Goal: Check status: Check status

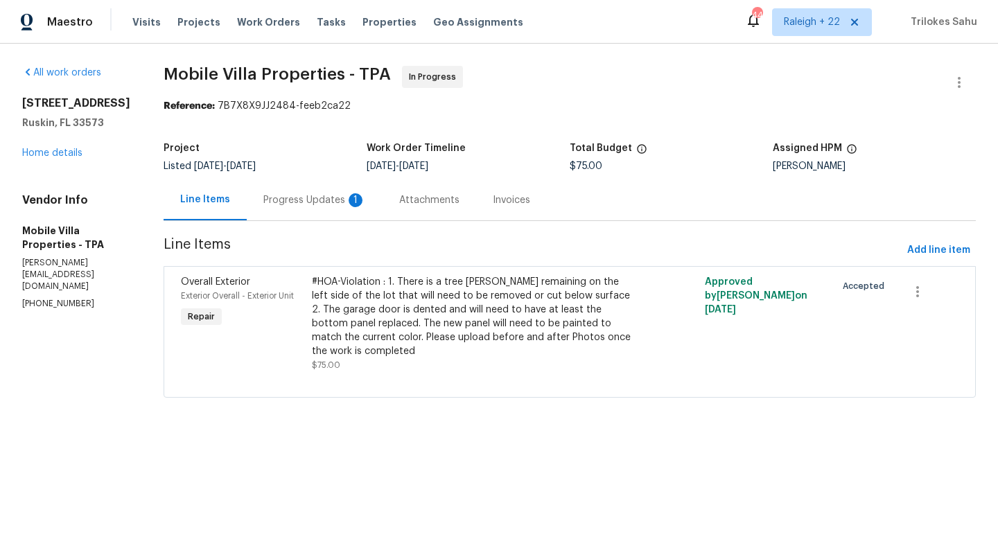
click at [299, 201] on div "Progress Updates 1" at bounding box center [314, 200] width 103 height 14
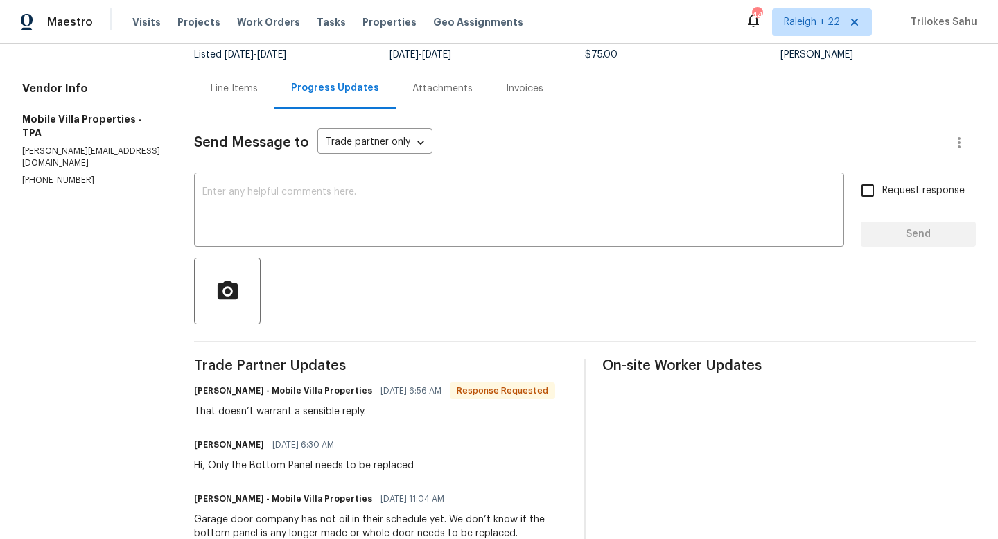
scroll to position [109, 0]
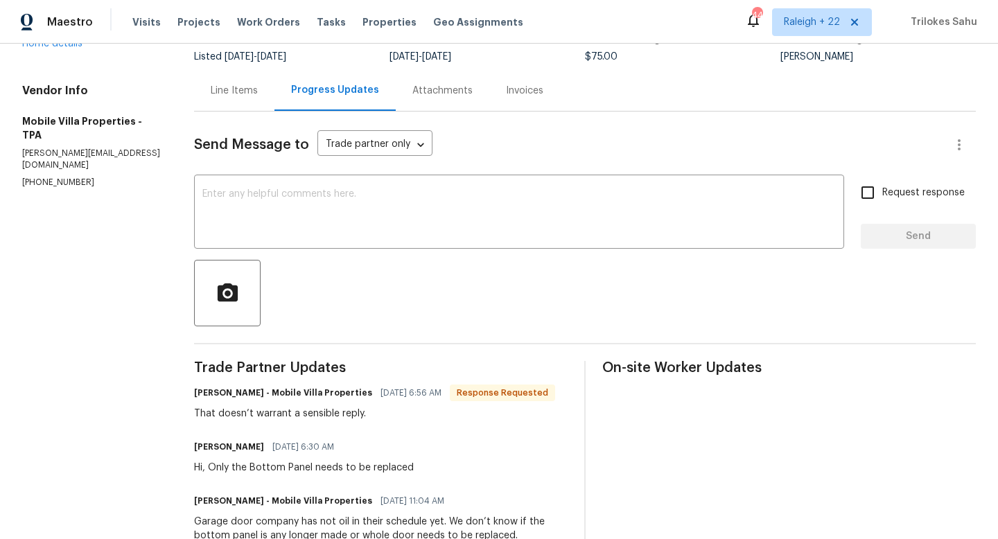
click at [250, 94] on div "Line Items" at bounding box center [234, 91] width 47 height 14
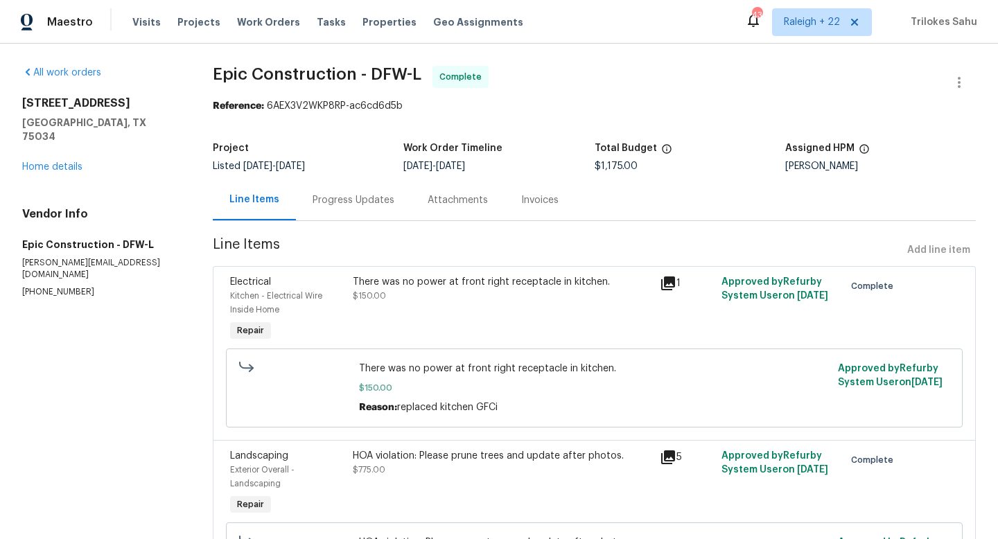
click at [371, 197] on div "Progress Updates" at bounding box center [353, 200] width 82 height 14
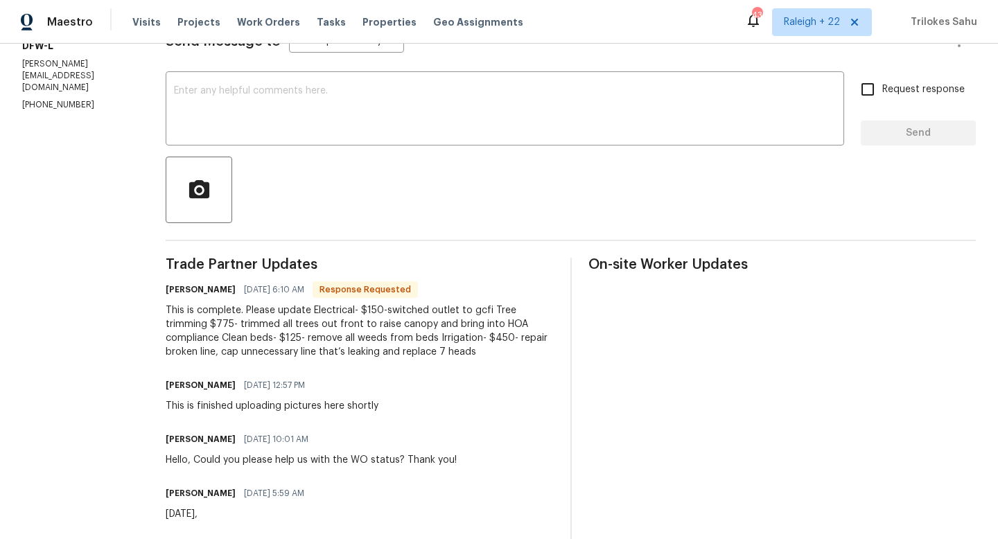
scroll to position [148, 0]
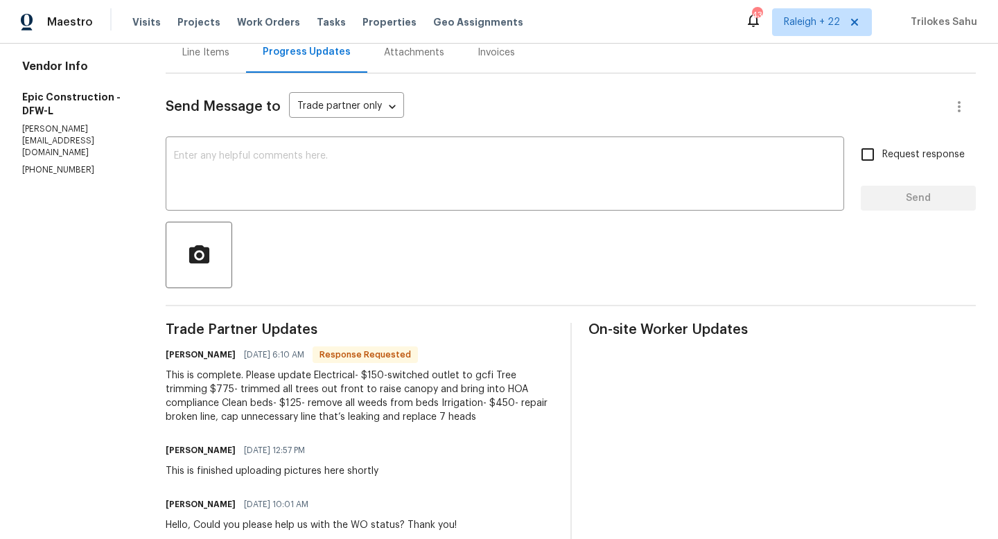
click at [228, 61] on div "Line Items" at bounding box center [206, 52] width 80 height 41
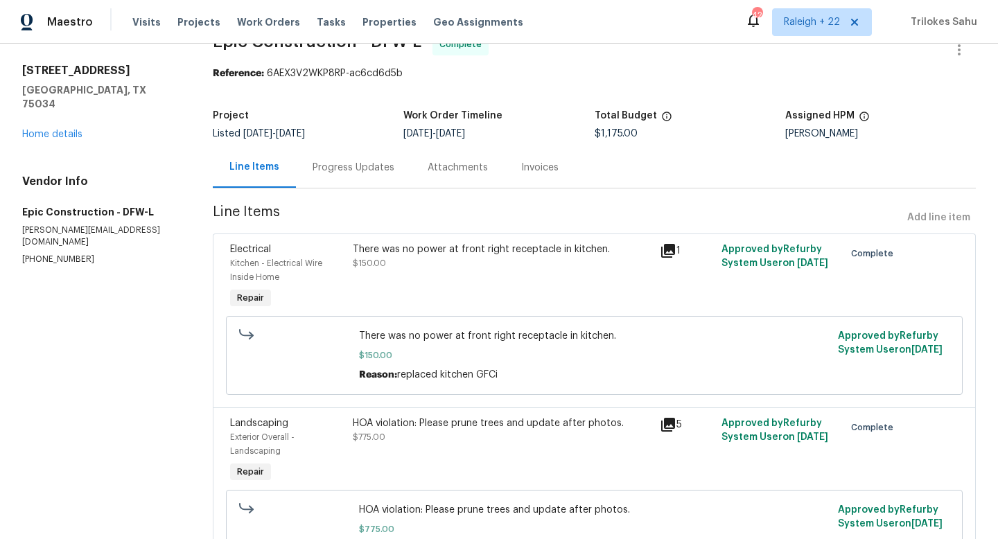
scroll to position [10, 0]
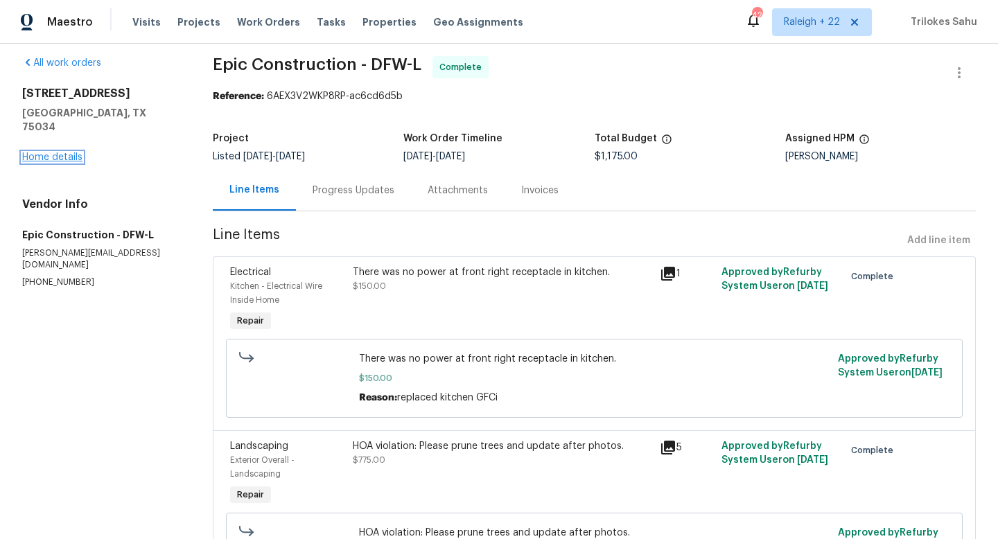
click at [64, 152] on link "Home details" at bounding box center [52, 157] width 60 height 10
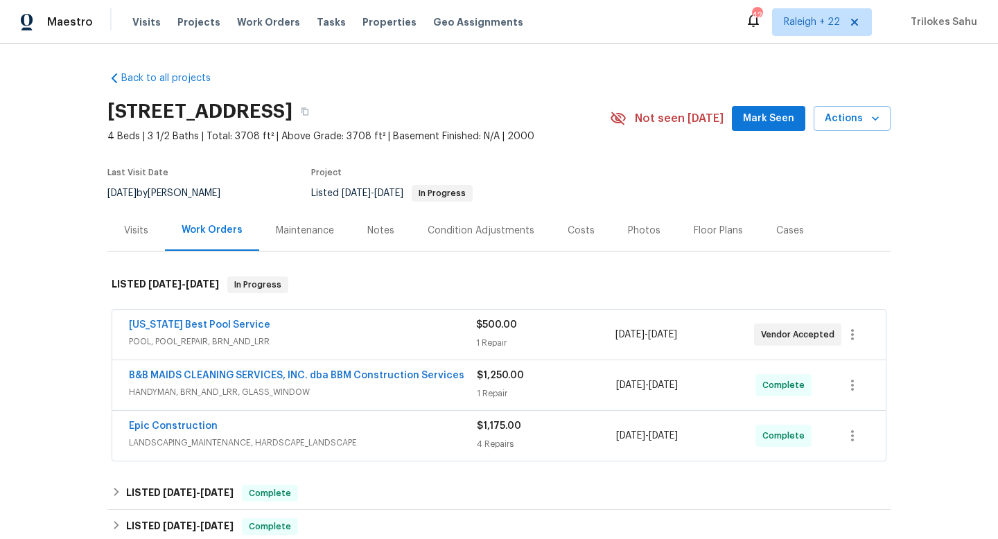
click at [782, 229] on div "Cases" at bounding box center [790, 231] width 28 height 14
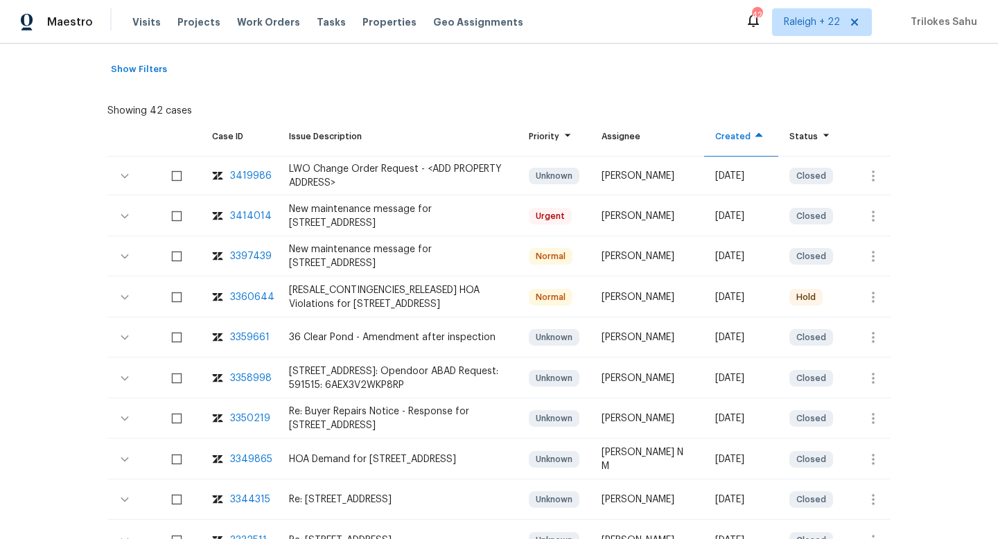
scroll to position [265, 0]
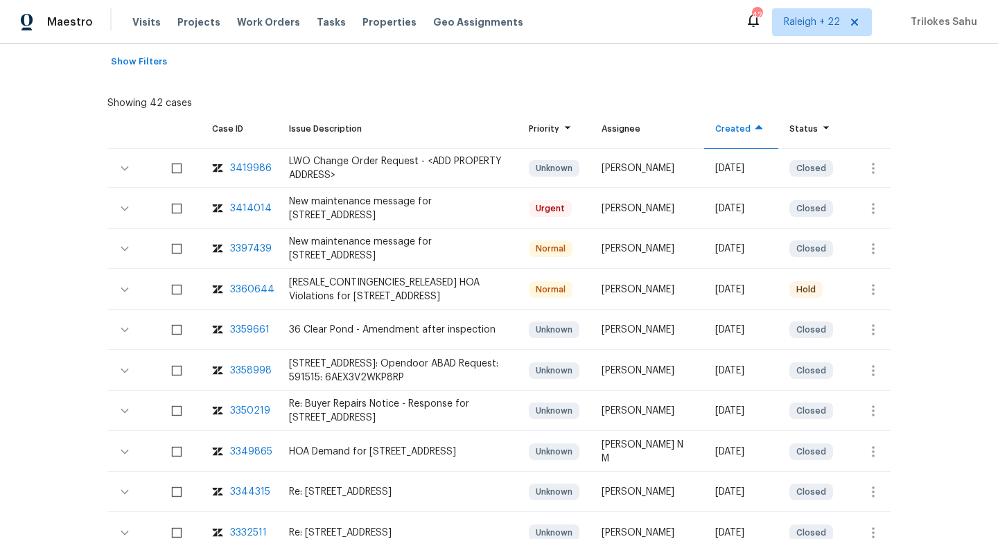
click at [409, 287] on div "[RESALE_CONTINGENCIES_RELEASED] HOA Violations for 36 Clear Pond Dr, Frisco, TX…" at bounding box center [398, 290] width 218 height 28
click at [249, 291] on div "3360644" at bounding box center [252, 290] width 44 height 14
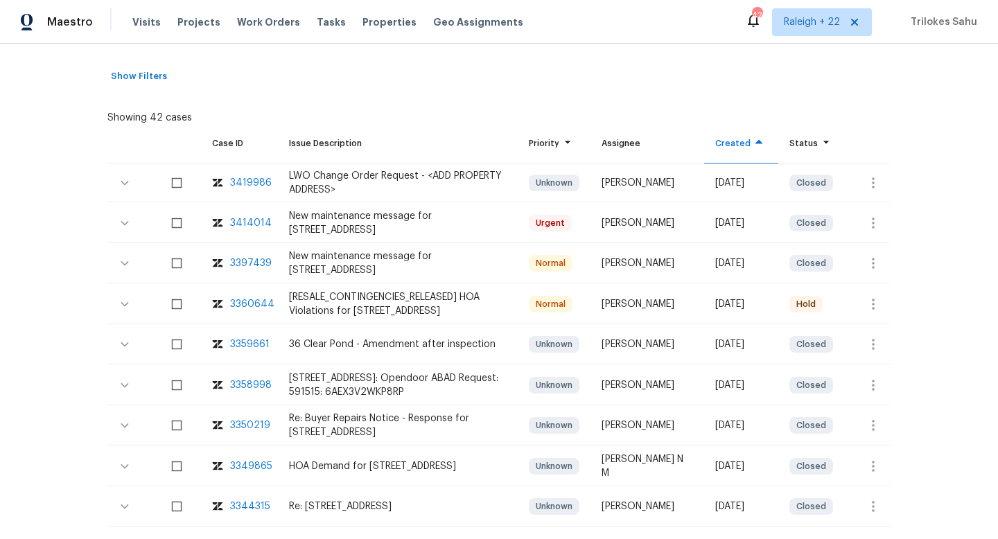
scroll to position [249, 0]
click at [876, 308] on icon "button" at bounding box center [873, 304] width 17 height 17
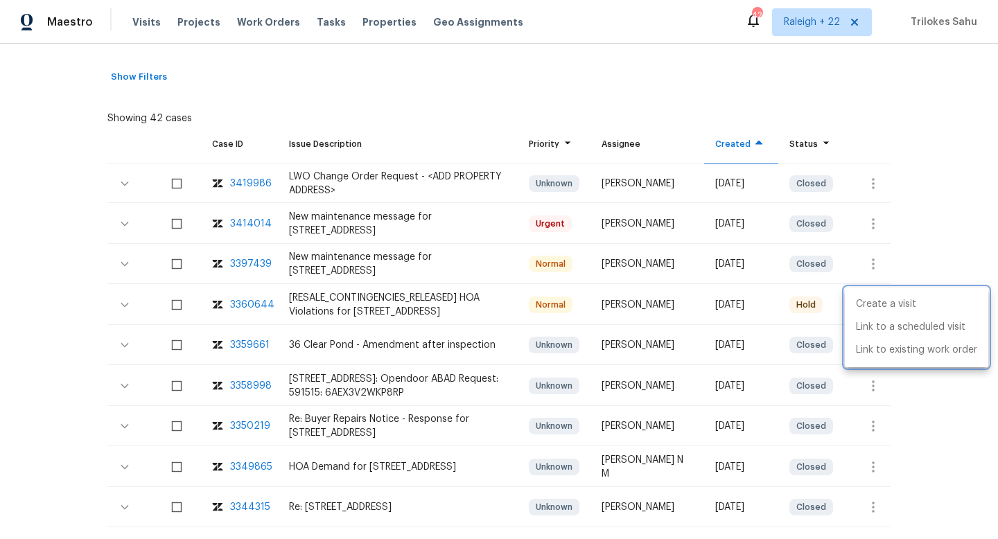
click at [691, 315] on div at bounding box center [499, 269] width 998 height 539
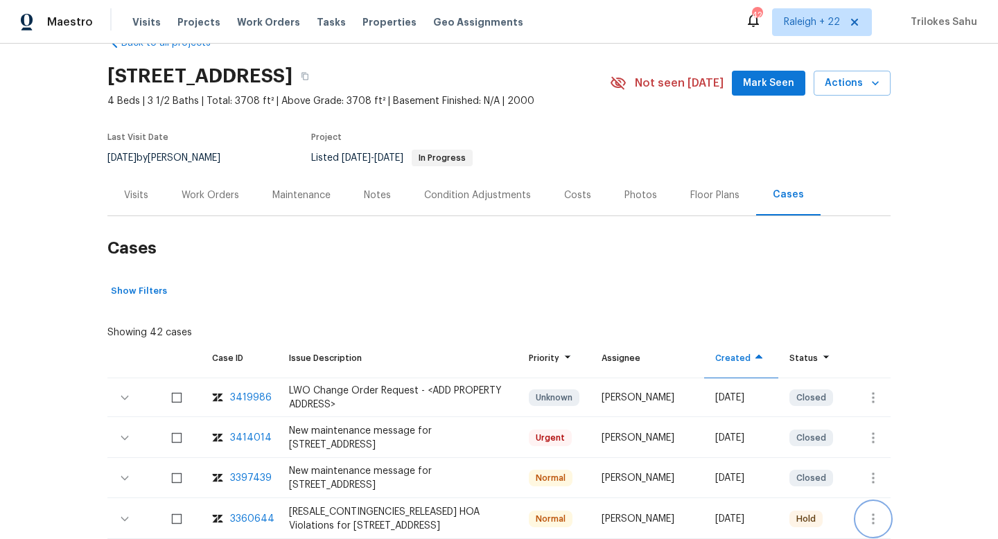
scroll to position [5, 0]
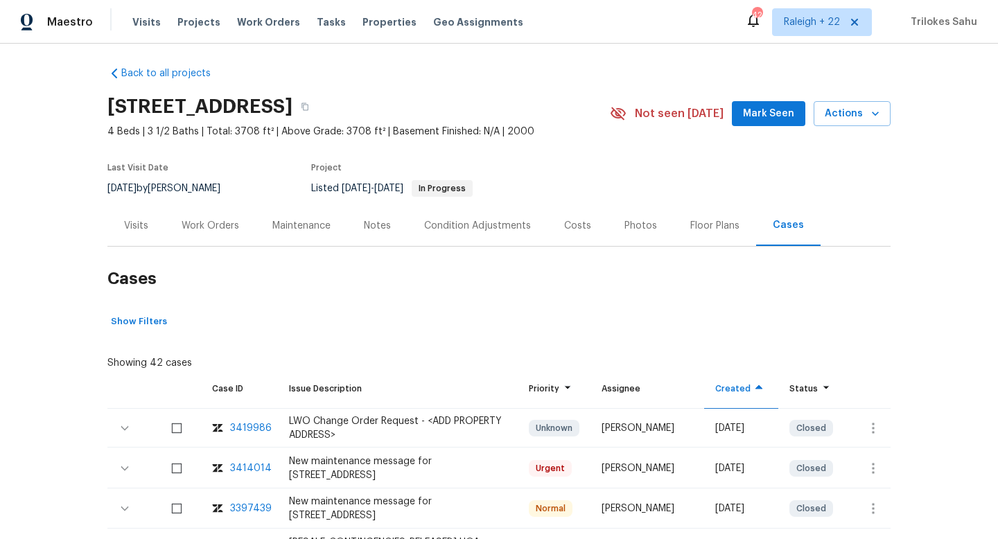
click at [208, 229] on div "Work Orders" at bounding box center [209, 226] width 57 height 14
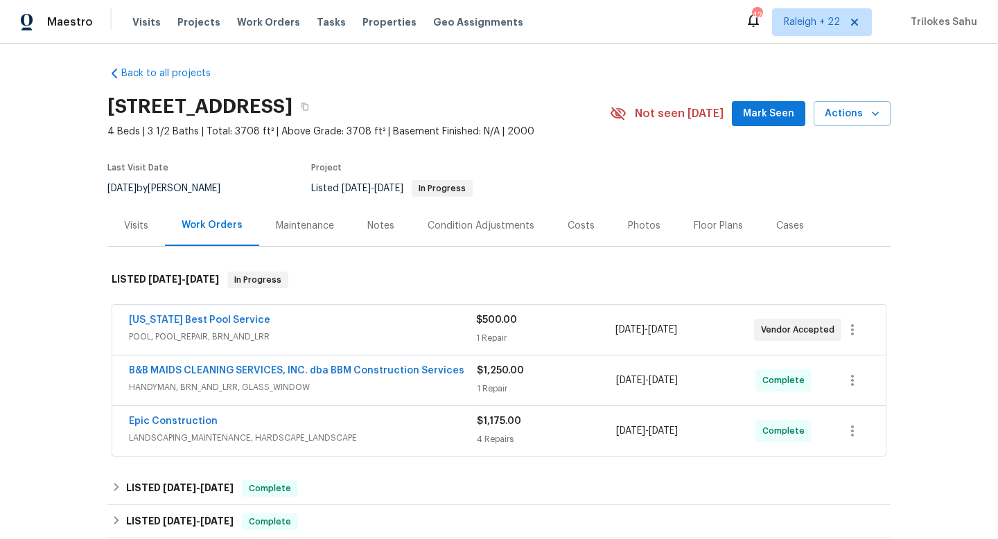
click at [270, 436] on span "LANDSCAPING_MAINTENANCE, HARDSCAPE_LANDSCAPE" at bounding box center [303, 438] width 348 height 14
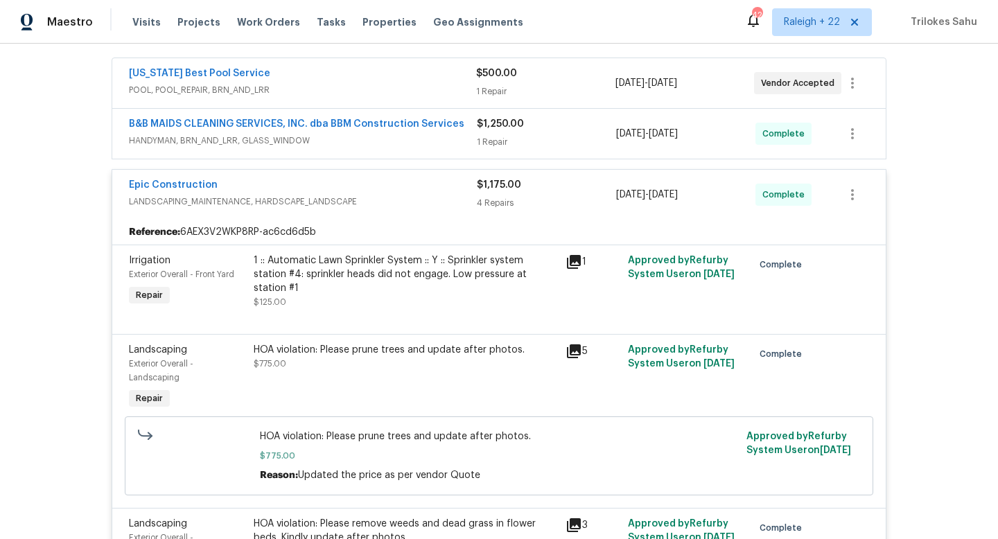
scroll to position [217, 0]
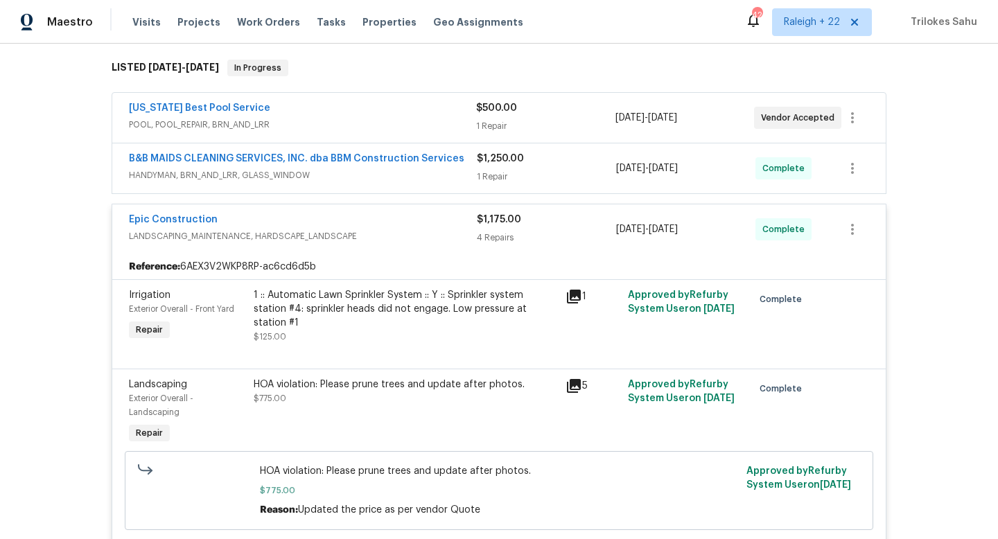
click at [384, 228] on div "Epic Construction" at bounding box center [303, 221] width 348 height 17
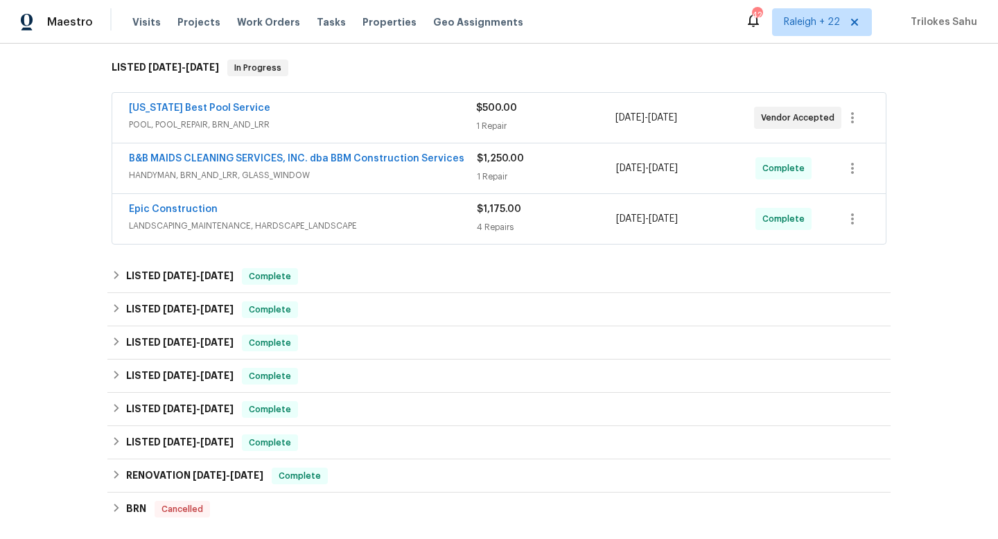
click at [384, 228] on span "LANDSCAPING_MAINTENANCE, HARDSCAPE_LANDSCAPE" at bounding box center [303, 226] width 348 height 14
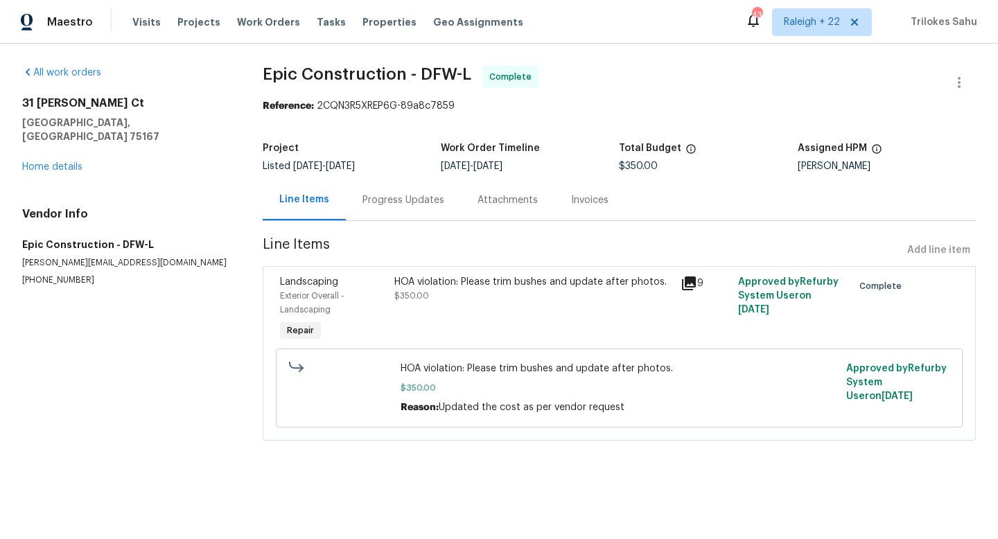
click at [487, 284] on div "HOA violation: Please trim bushes and update after photos." at bounding box center [533, 282] width 278 height 14
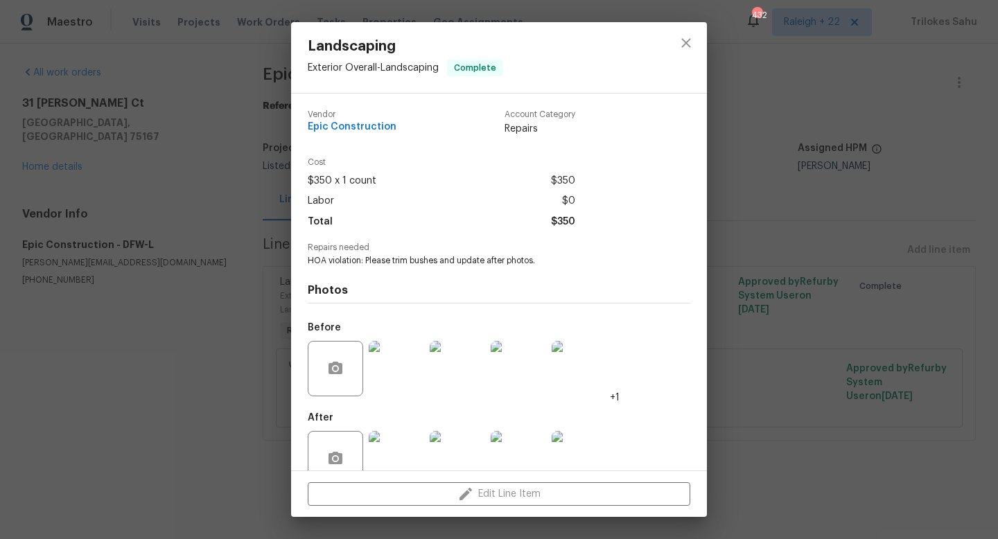
scroll to position [30, 0]
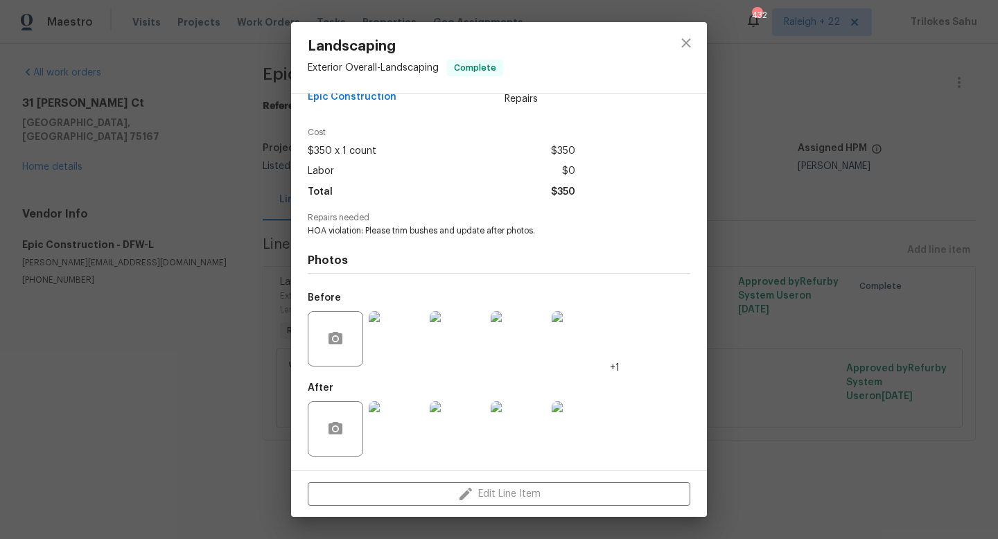
click at [407, 423] on img at bounding box center [396, 428] width 55 height 55
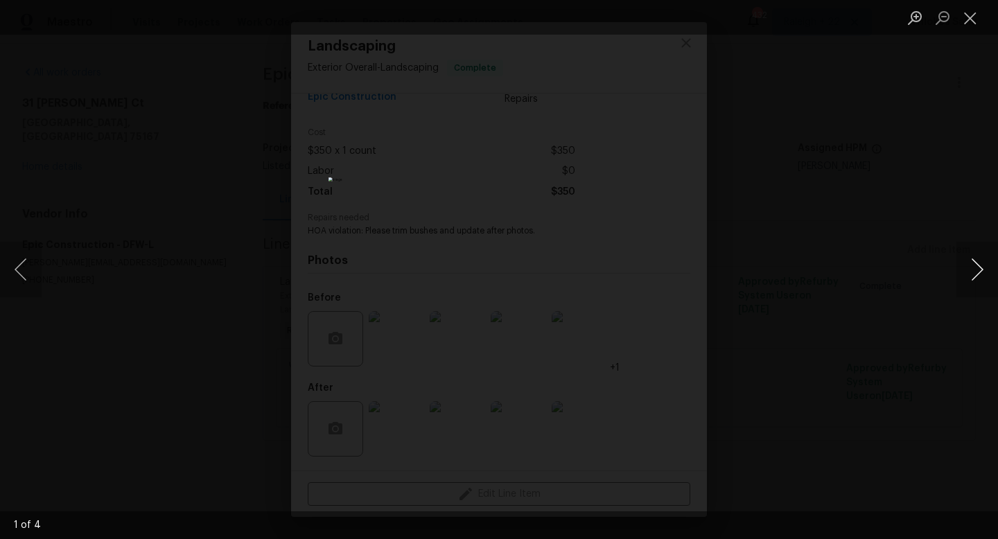
click at [979, 273] on button "Next image" at bounding box center [977, 269] width 42 height 55
click at [971, 27] on button "Close lightbox" at bounding box center [970, 18] width 28 height 24
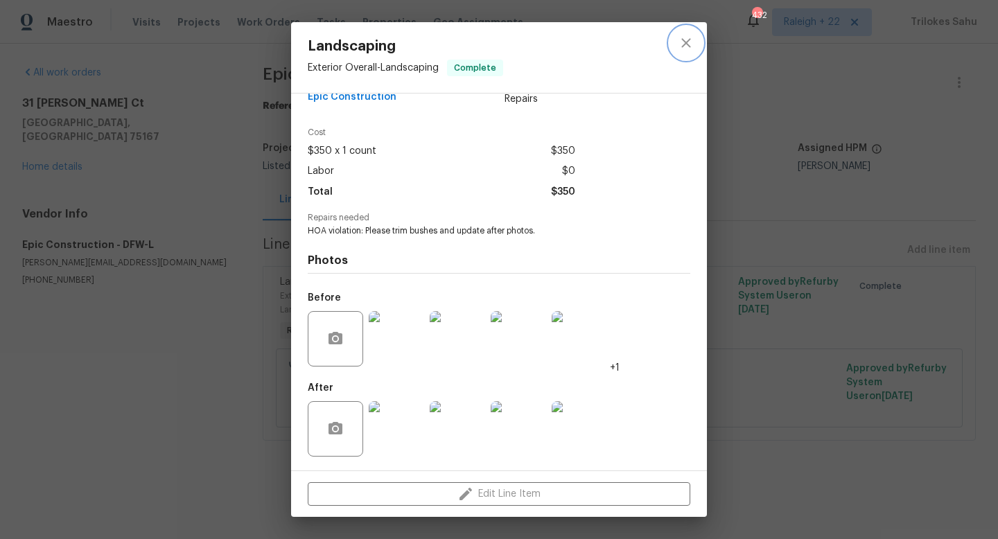
click at [686, 39] on icon "close" at bounding box center [685, 43] width 17 height 17
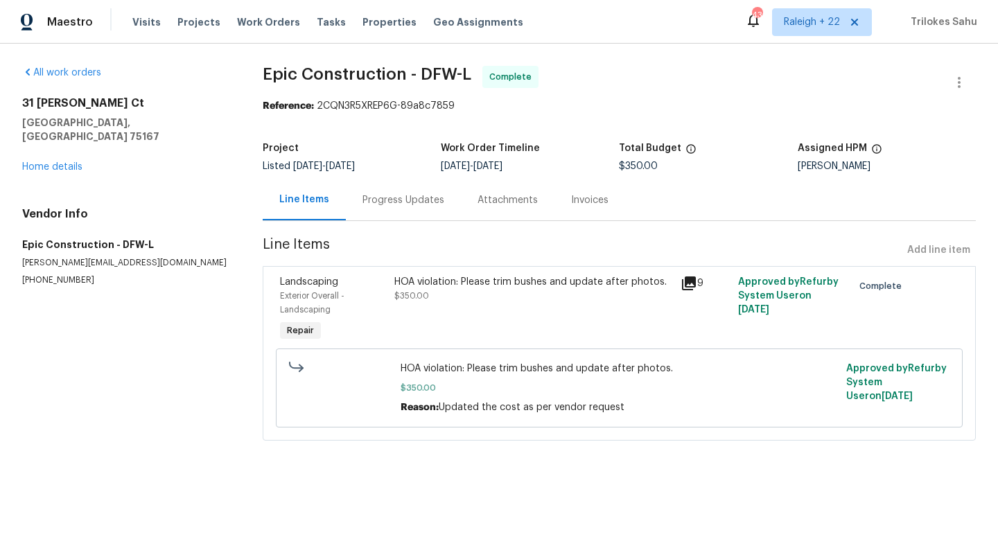
click at [348, 204] on div "Progress Updates" at bounding box center [403, 199] width 115 height 41
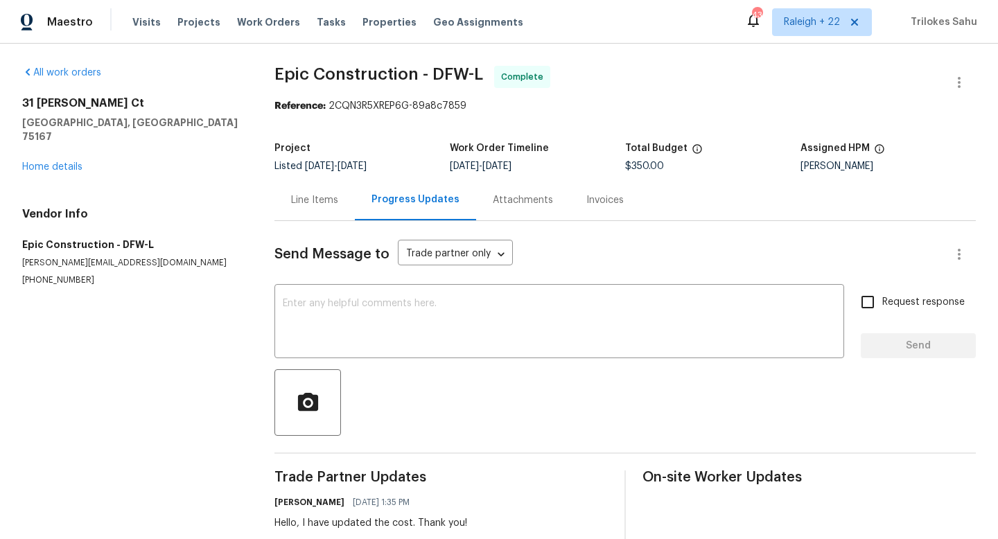
click at [320, 205] on div "Line Items" at bounding box center [314, 200] width 47 height 14
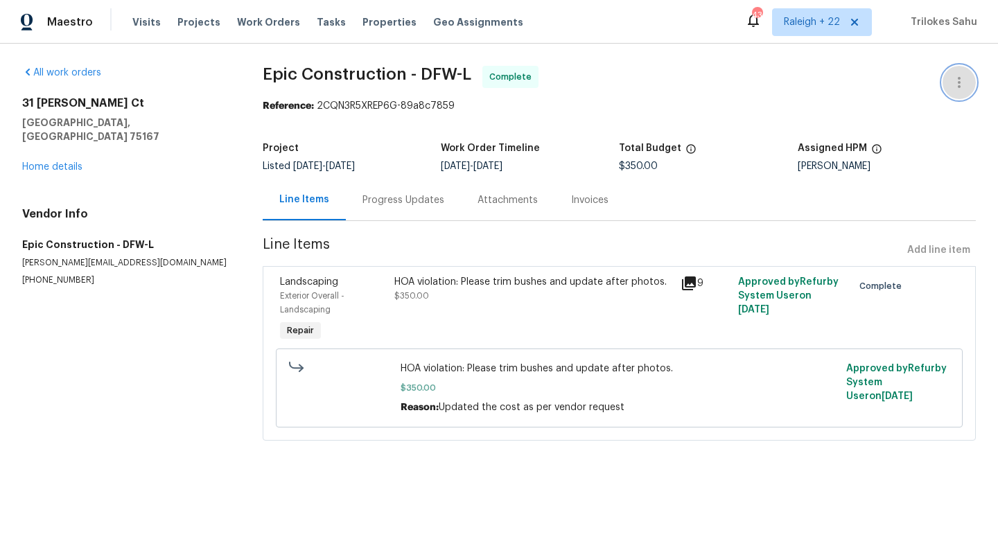
click at [961, 88] on icon "button" at bounding box center [958, 82] width 17 height 17
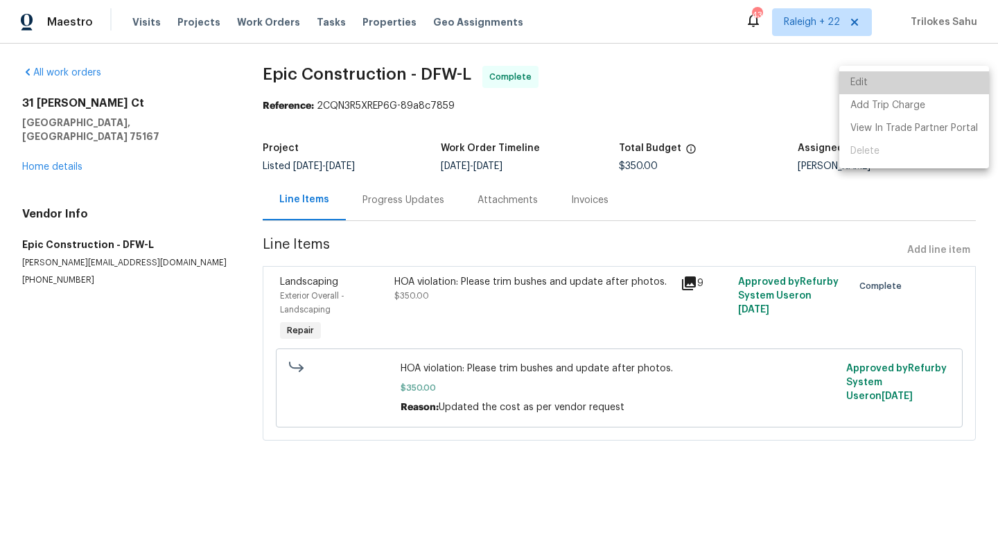
click at [955, 88] on li "Edit" at bounding box center [914, 82] width 150 height 23
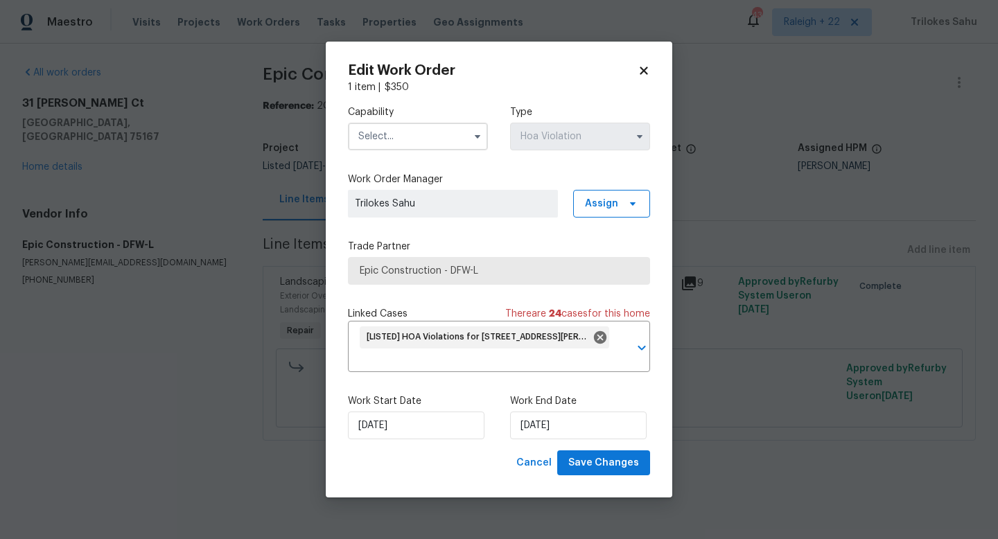
click at [648, 67] on icon at bounding box center [643, 70] width 12 height 12
